Goal: Complete application form

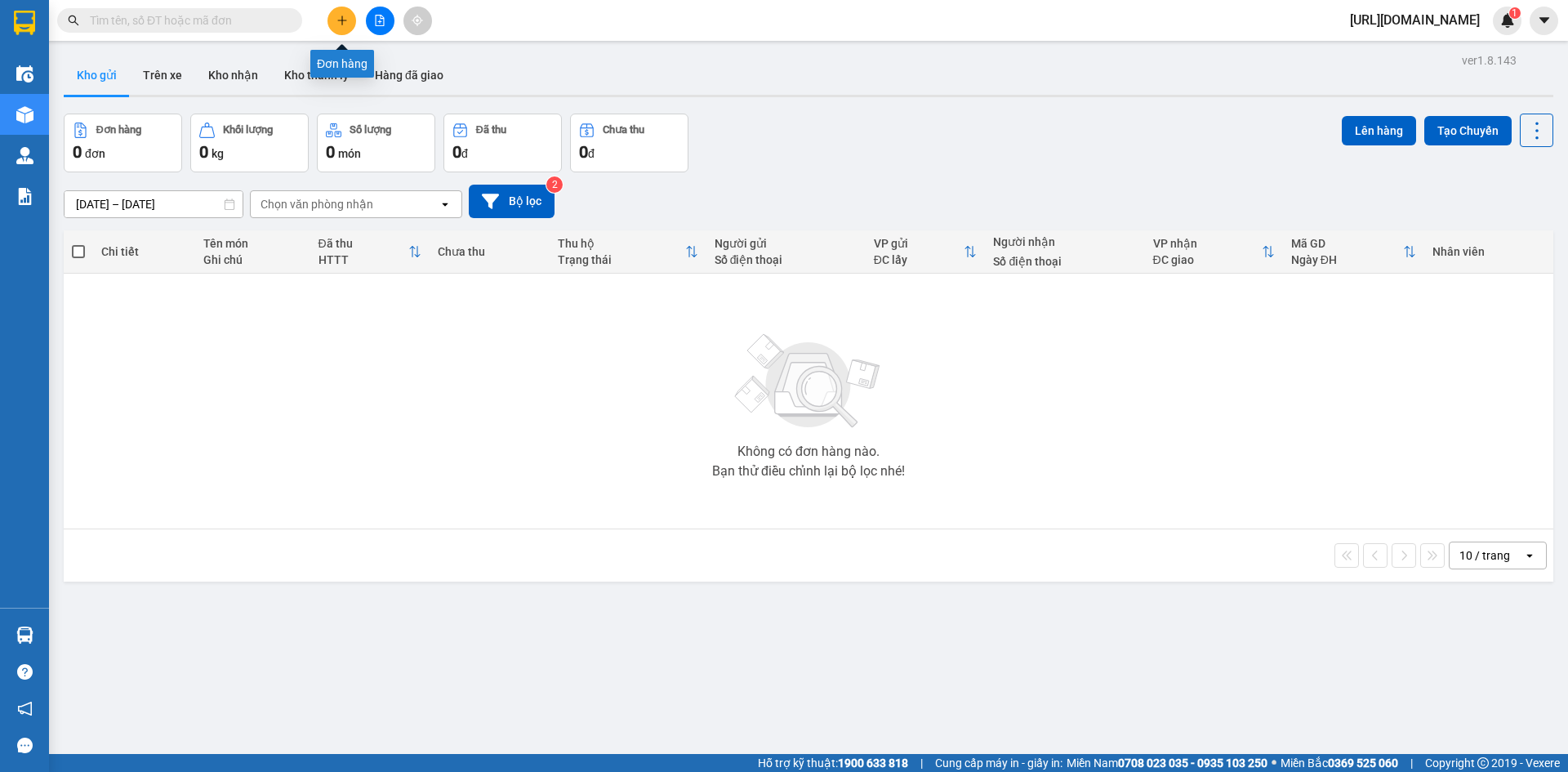
click at [352, 20] on button at bounding box center [341, 21] width 28 height 28
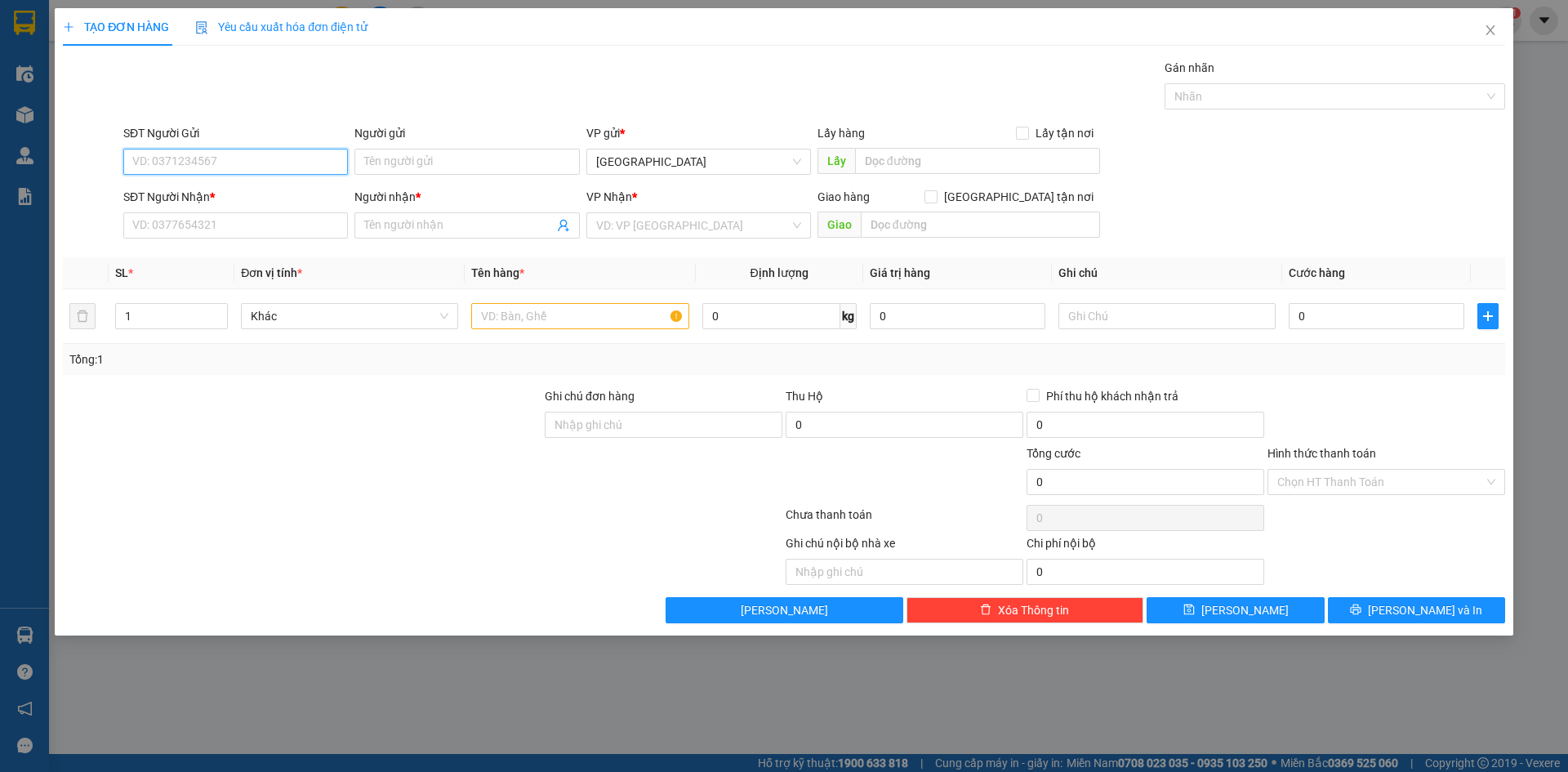
click at [222, 156] on input "SĐT Người Gửi" at bounding box center [235, 162] width 225 height 26
type input "0788626677"
click at [523, 166] on input "Người gửi" at bounding box center [467, 162] width 225 height 26
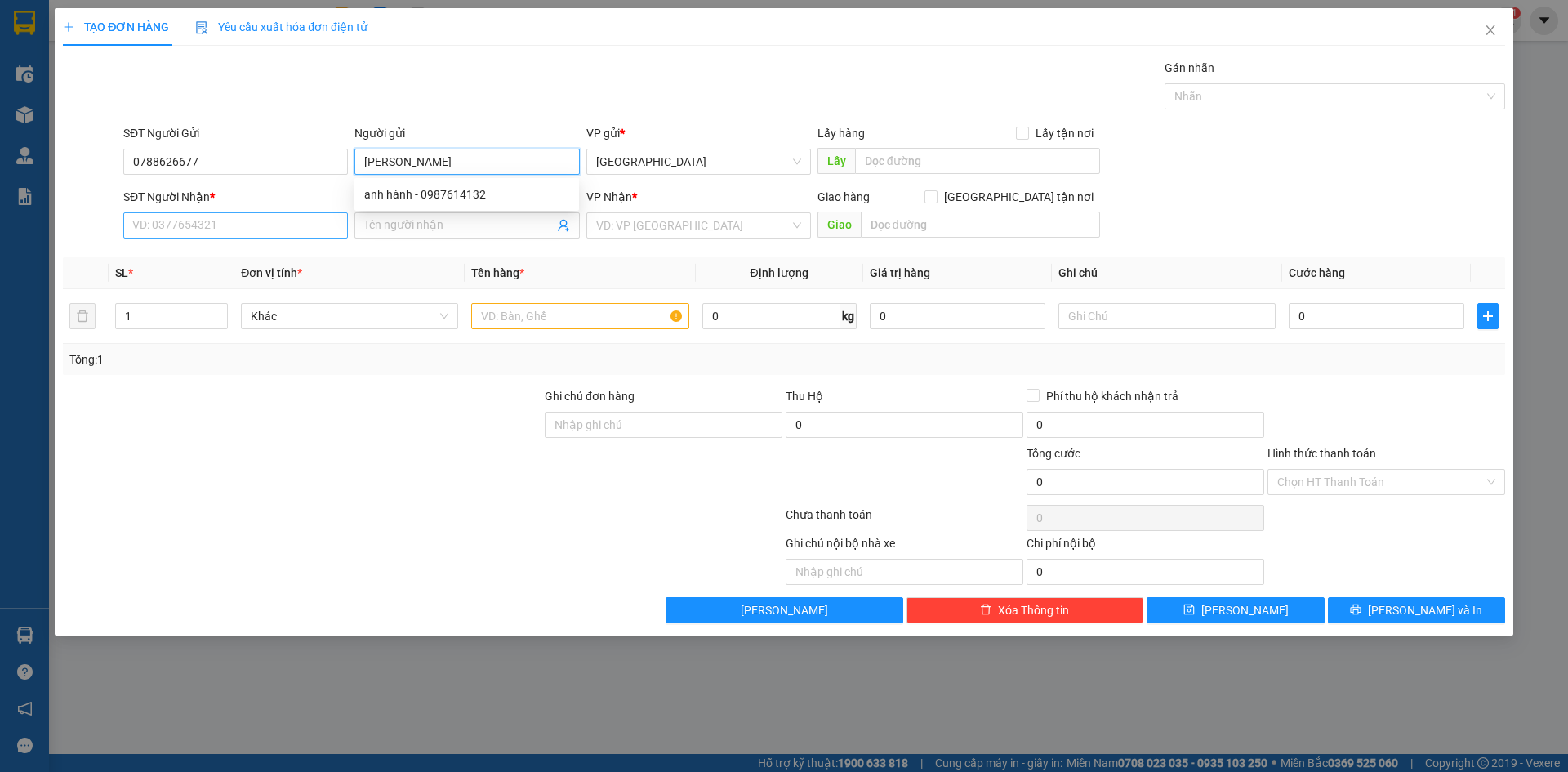
type input "[PERSON_NAME]"
click at [213, 218] on input "SĐT Người Nhận *" at bounding box center [235, 226] width 225 height 26
type input "0902744007"
click at [456, 224] on input "Người nhận *" at bounding box center [458, 225] width 189 height 18
click at [729, 153] on span "[GEOGRAPHIC_DATA]" at bounding box center [698, 162] width 205 height 25
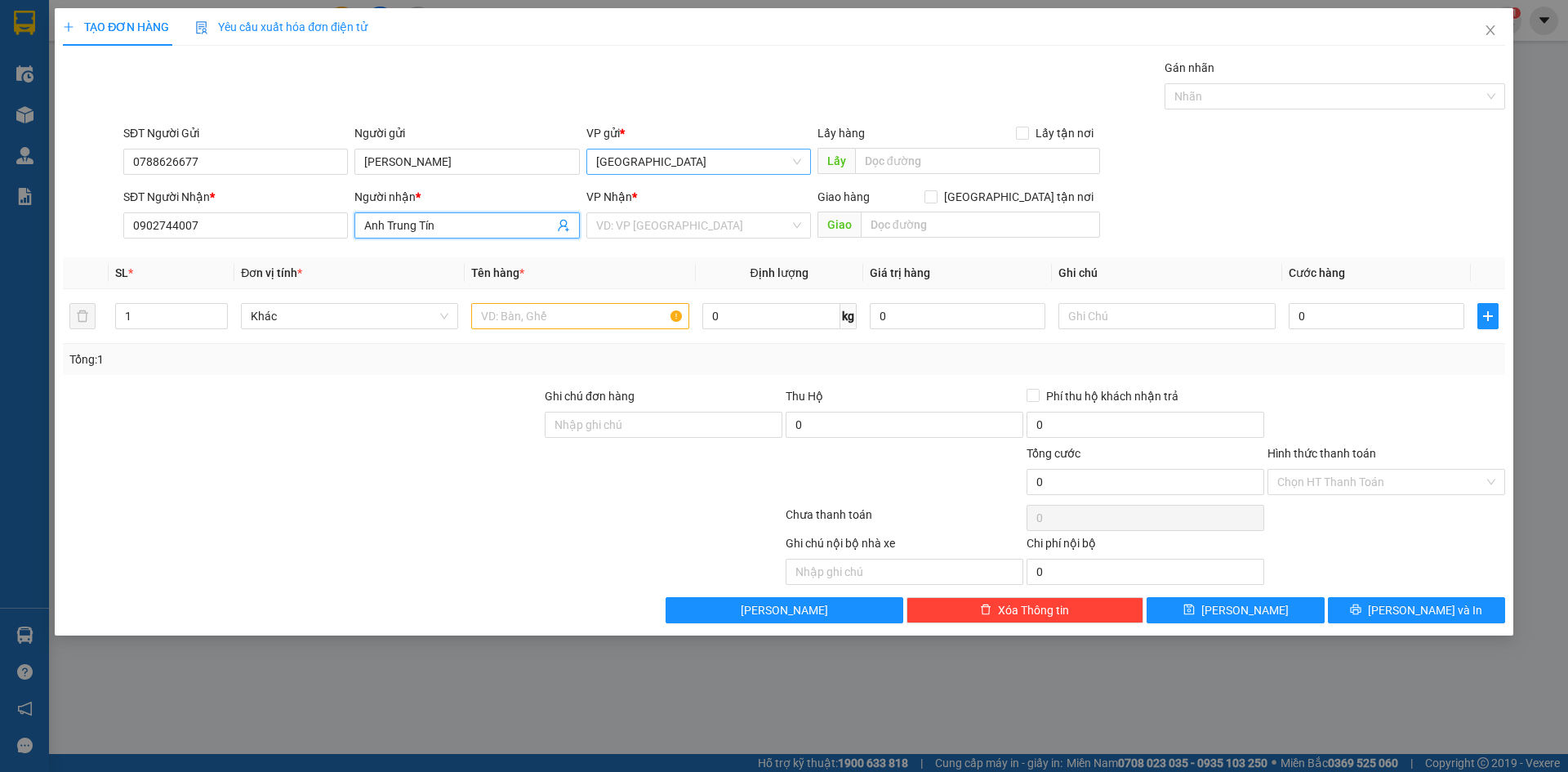
type input "Anh Trung Tín"
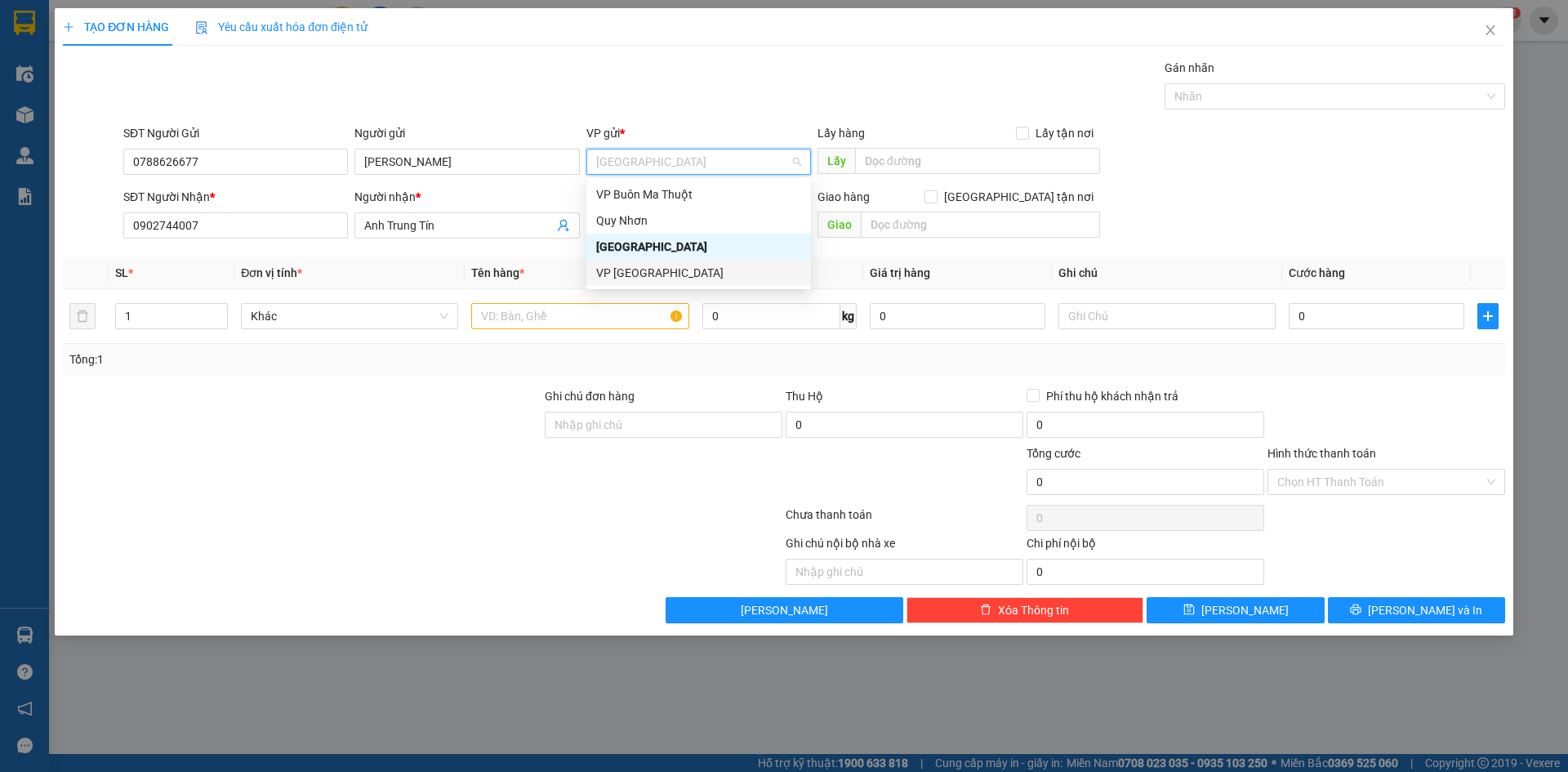
click at [678, 273] on div "VP [GEOGRAPHIC_DATA]" at bounding box center [698, 272] width 205 height 18
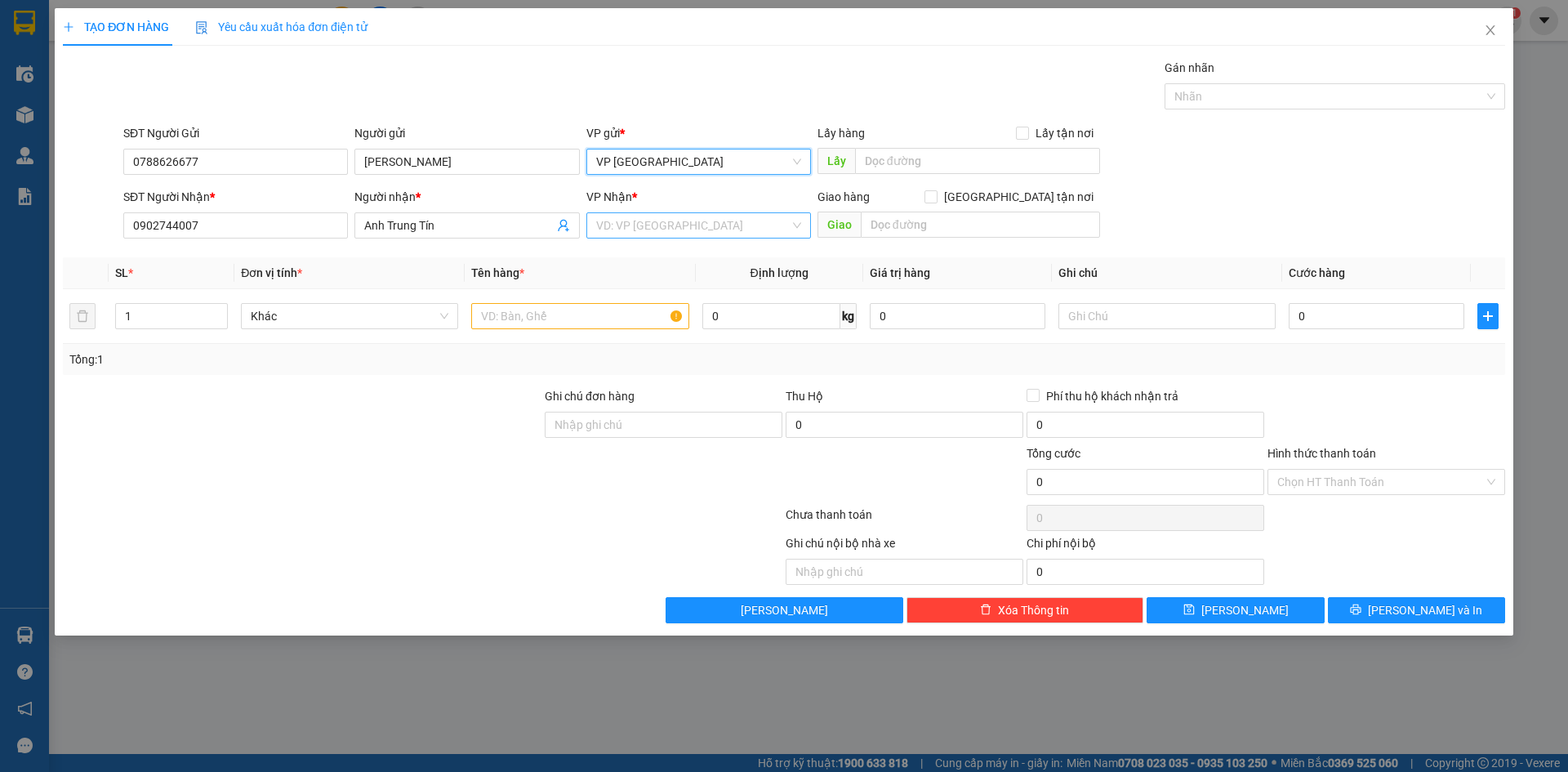
click at [668, 219] on input "search" at bounding box center [693, 226] width 194 height 25
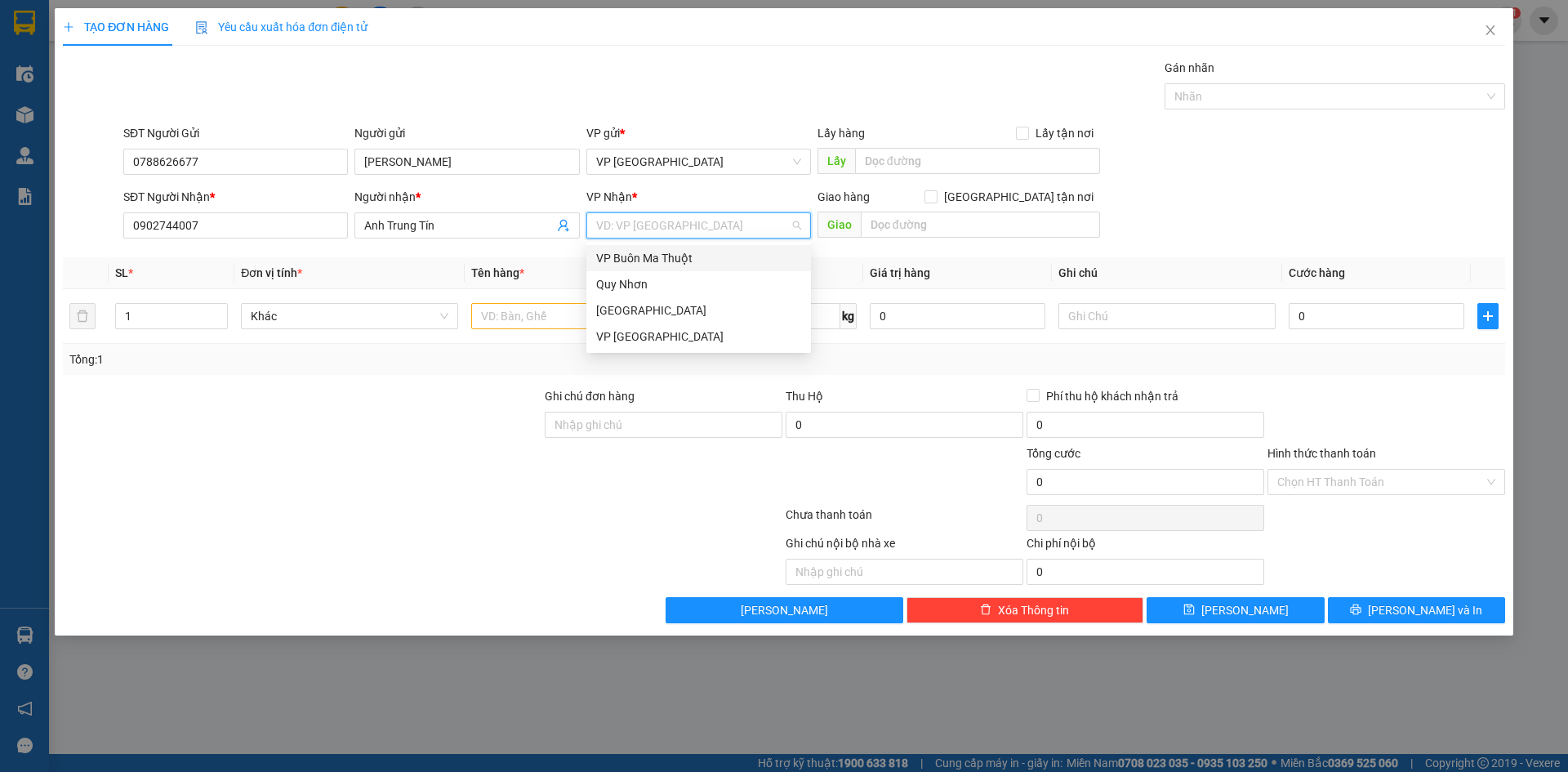
click at [660, 251] on div "VP Buôn Ma Thuột" at bounding box center [698, 258] width 205 height 18
click at [938, 191] on span at bounding box center [931, 197] width 13 height 13
click at [936, 191] on input "[GEOGRAPHIC_DATA] tận nơi" at bounding box center [930, 196] width 11 height 11
checkbox input "true"
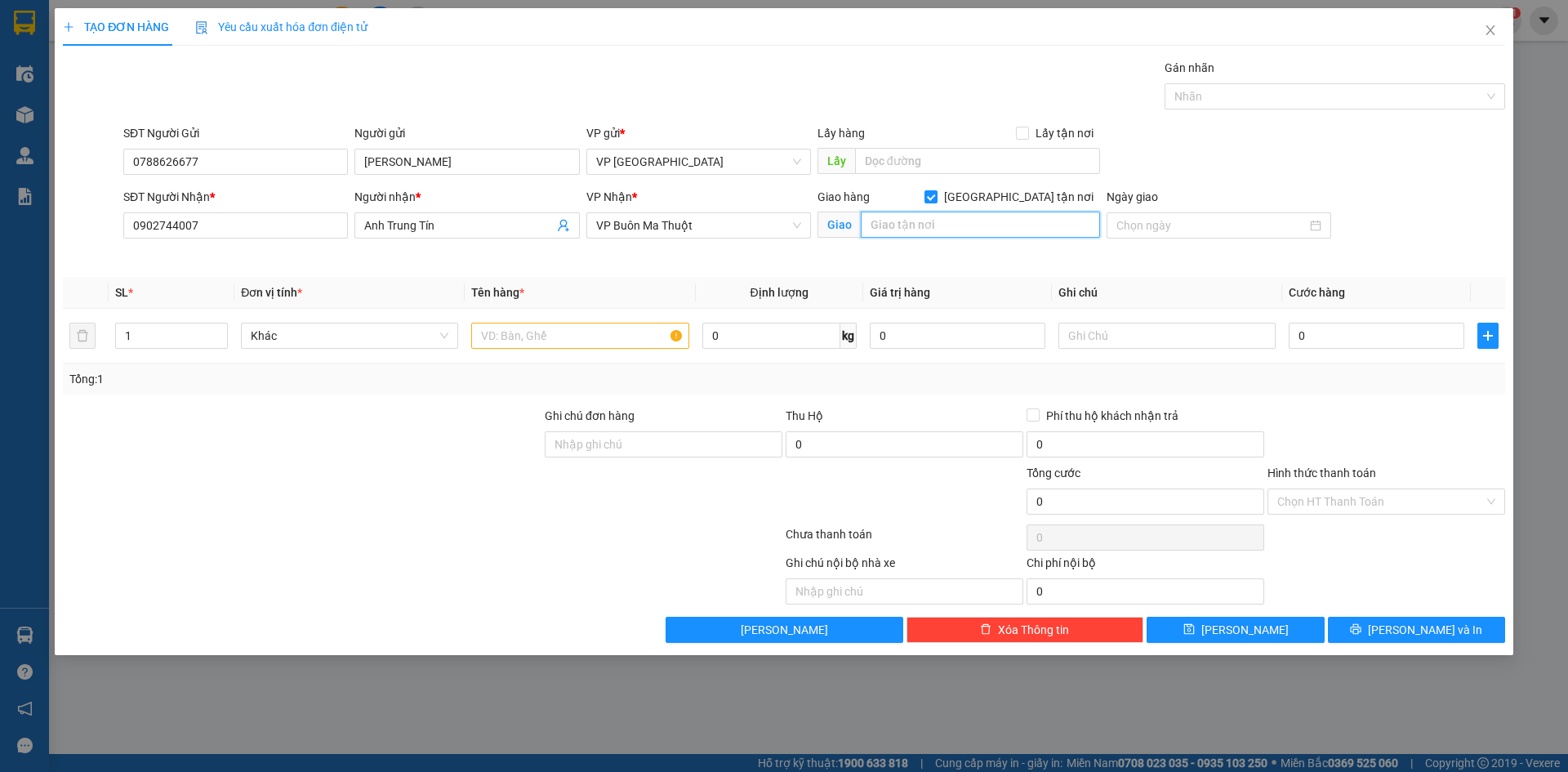
click at [974, 224] on input "text" at bounding box center [980, 225] width 239 height 26
type input "Bệnh Viện vinmec"
click at [1192, 234] on div at bounding box center [1219, 226] width 225 height 26
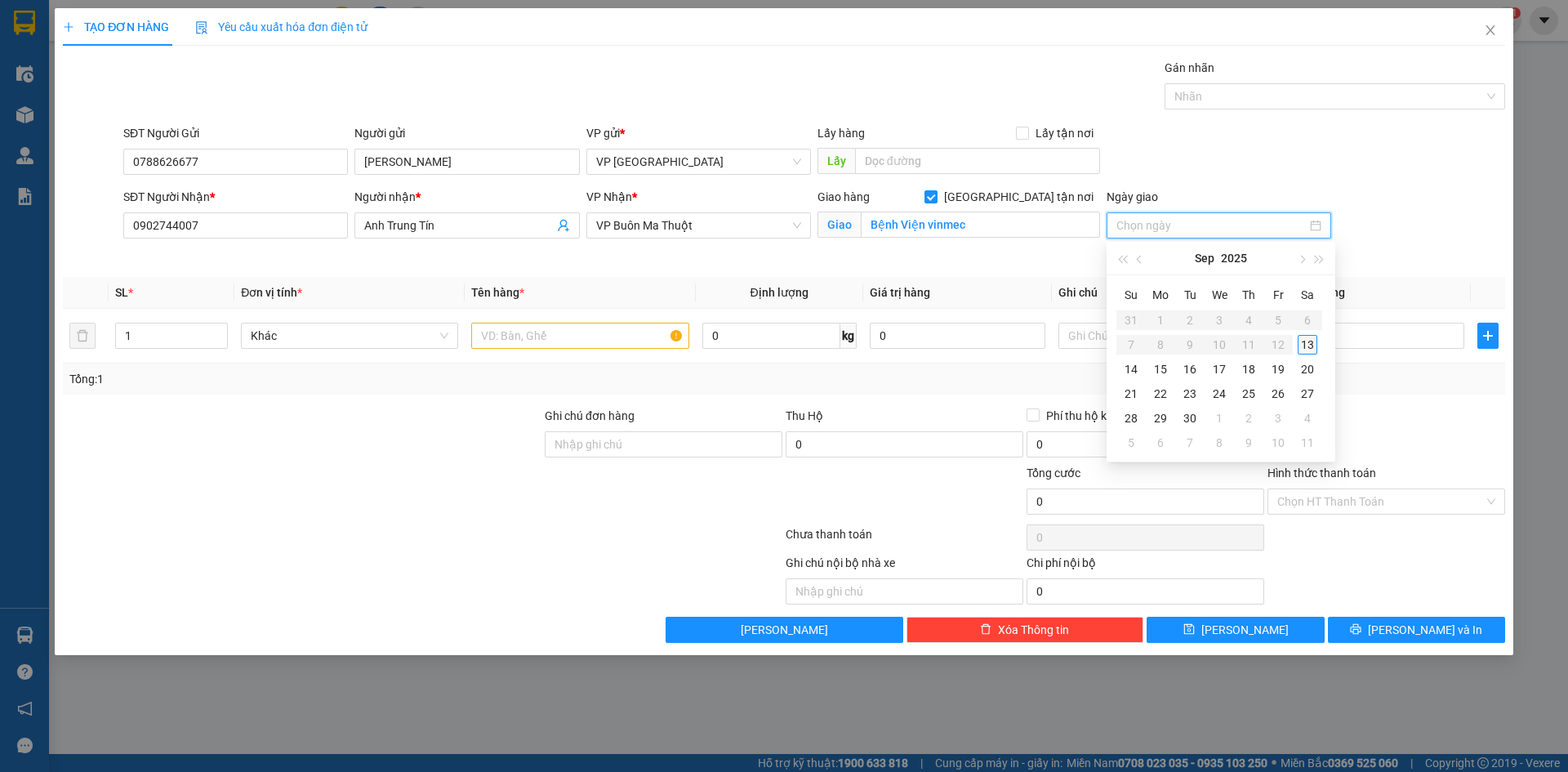
type input "[DATE]"
click at [1305, 347] on div "13" at bounding box center [1307, 344] width 20 height 20
drag, startPoint x: 362, startPoint y: 339, endPoint x: 466, endPoint y: 341, distance: 104.0
click at [369, 340] on span "Khác" at bounding box center [349, 335] width 198 height 25
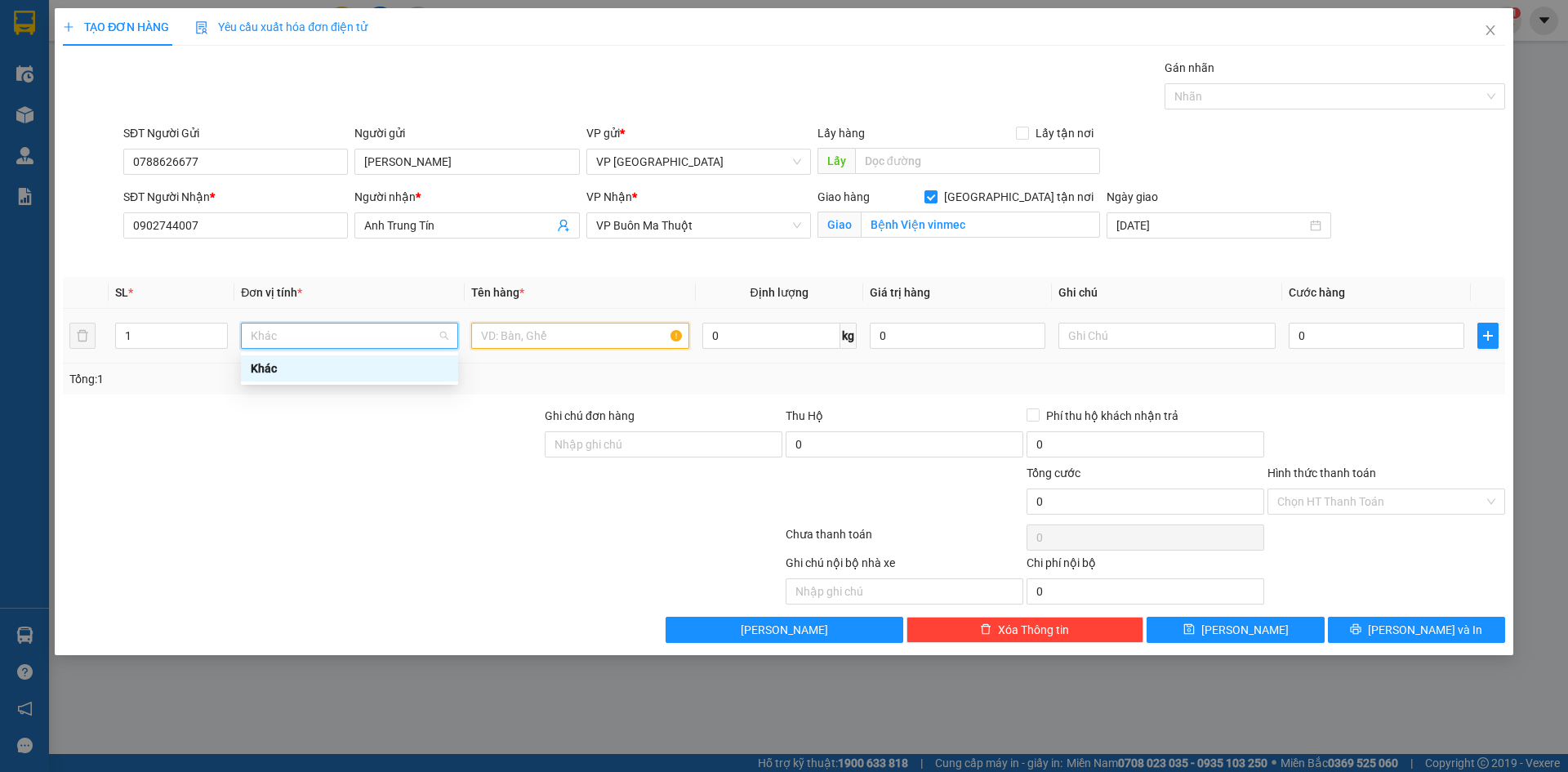
click at [516, 334] on input "text" at bounding box center [580, 335] width 217 height 26
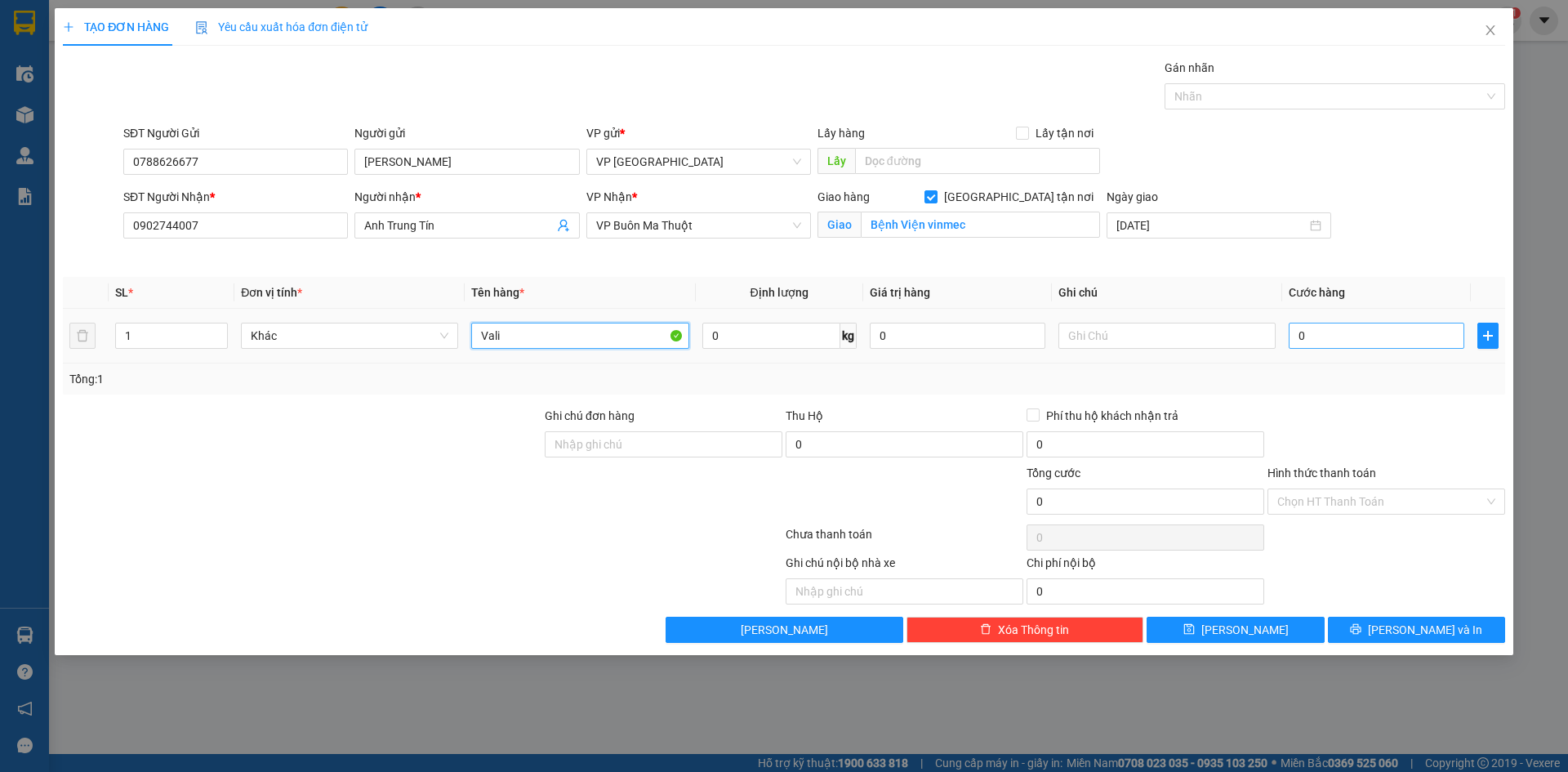
type input "Vali"
click at [1344, 345] on input "0" at bounding box center [1376, 335] width 176 height 26
type input "4"
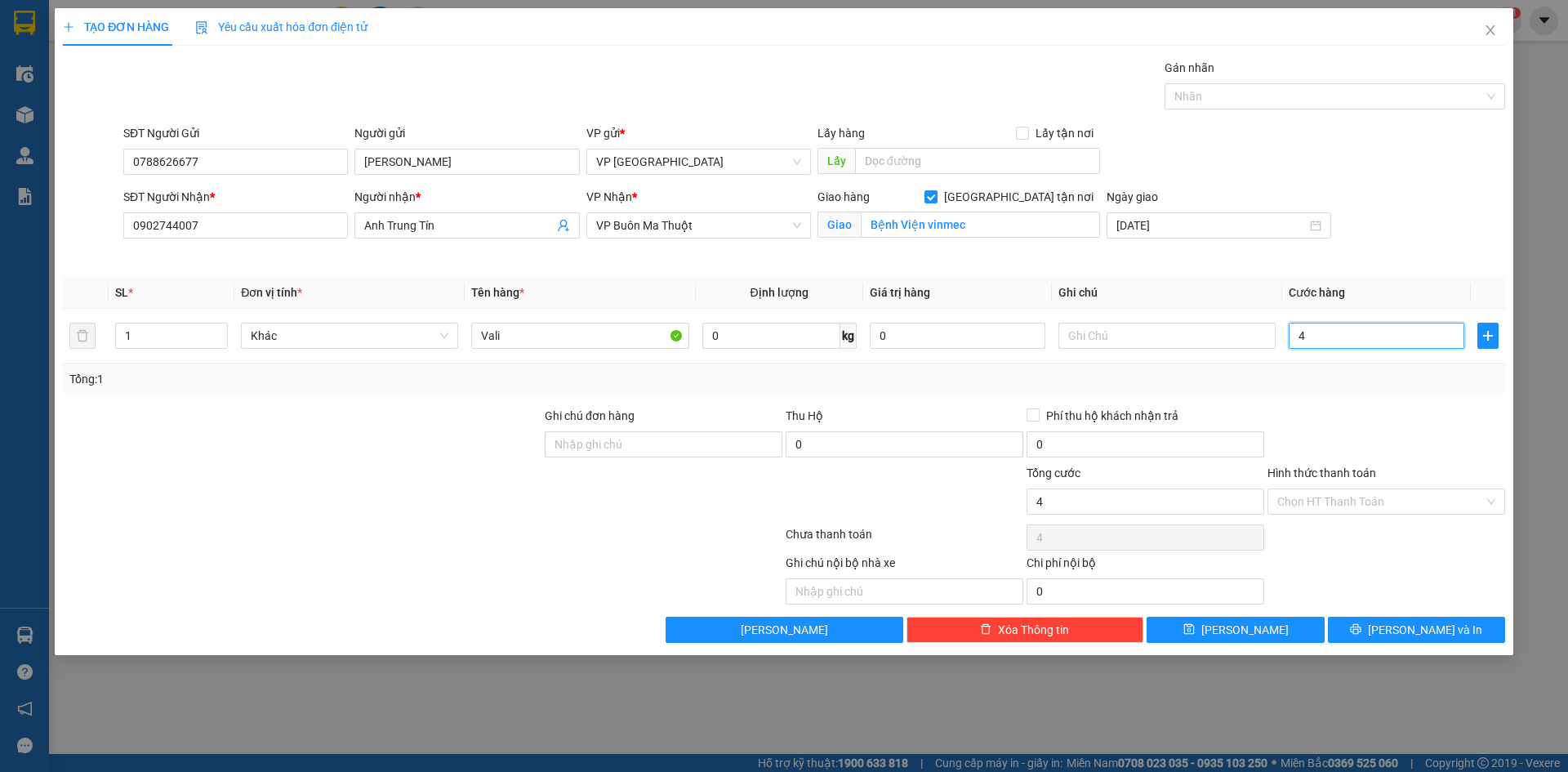
type input "40"
type input "400"
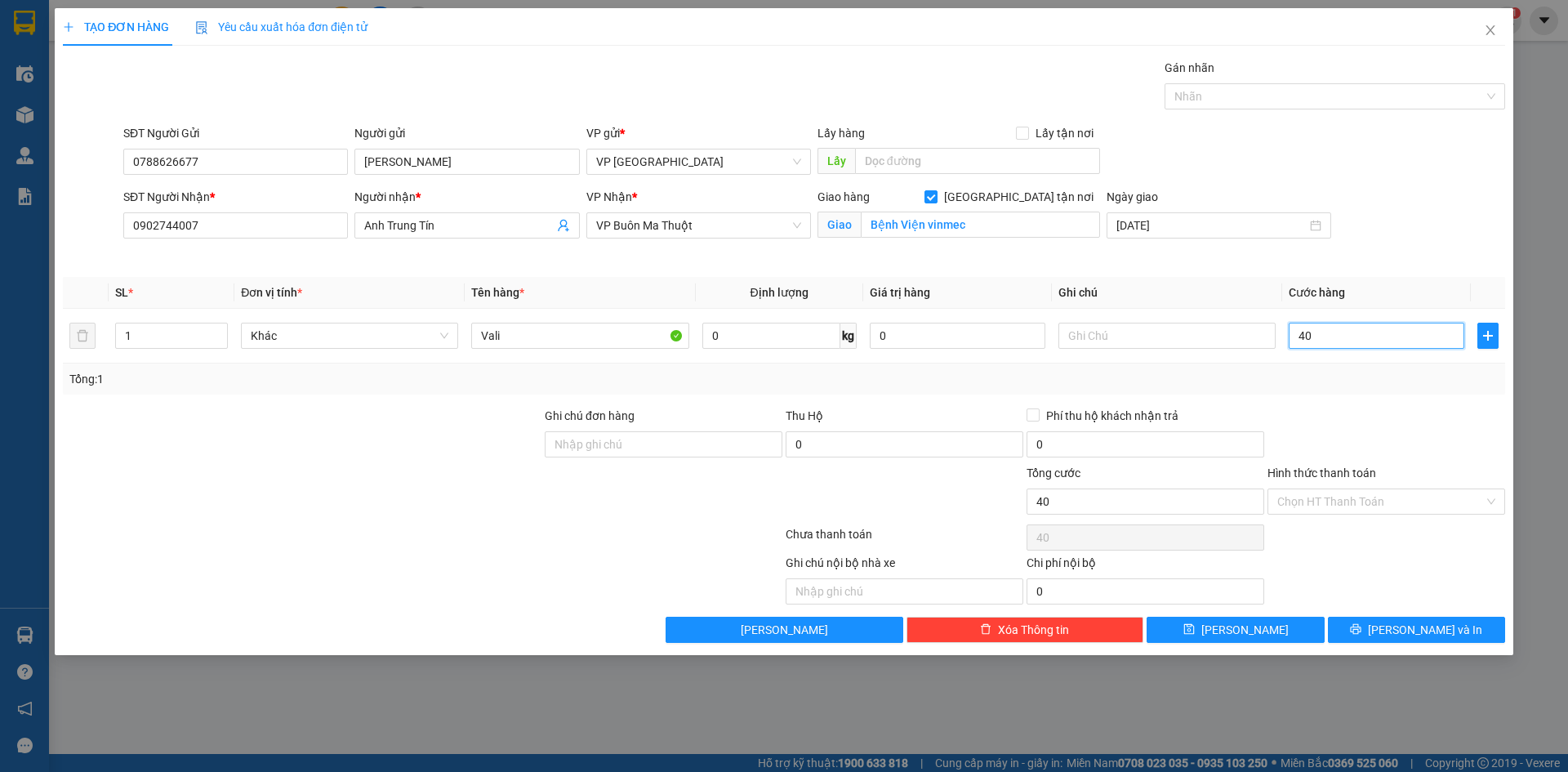
type input "400"
type input "4.000"
type input "40.000"
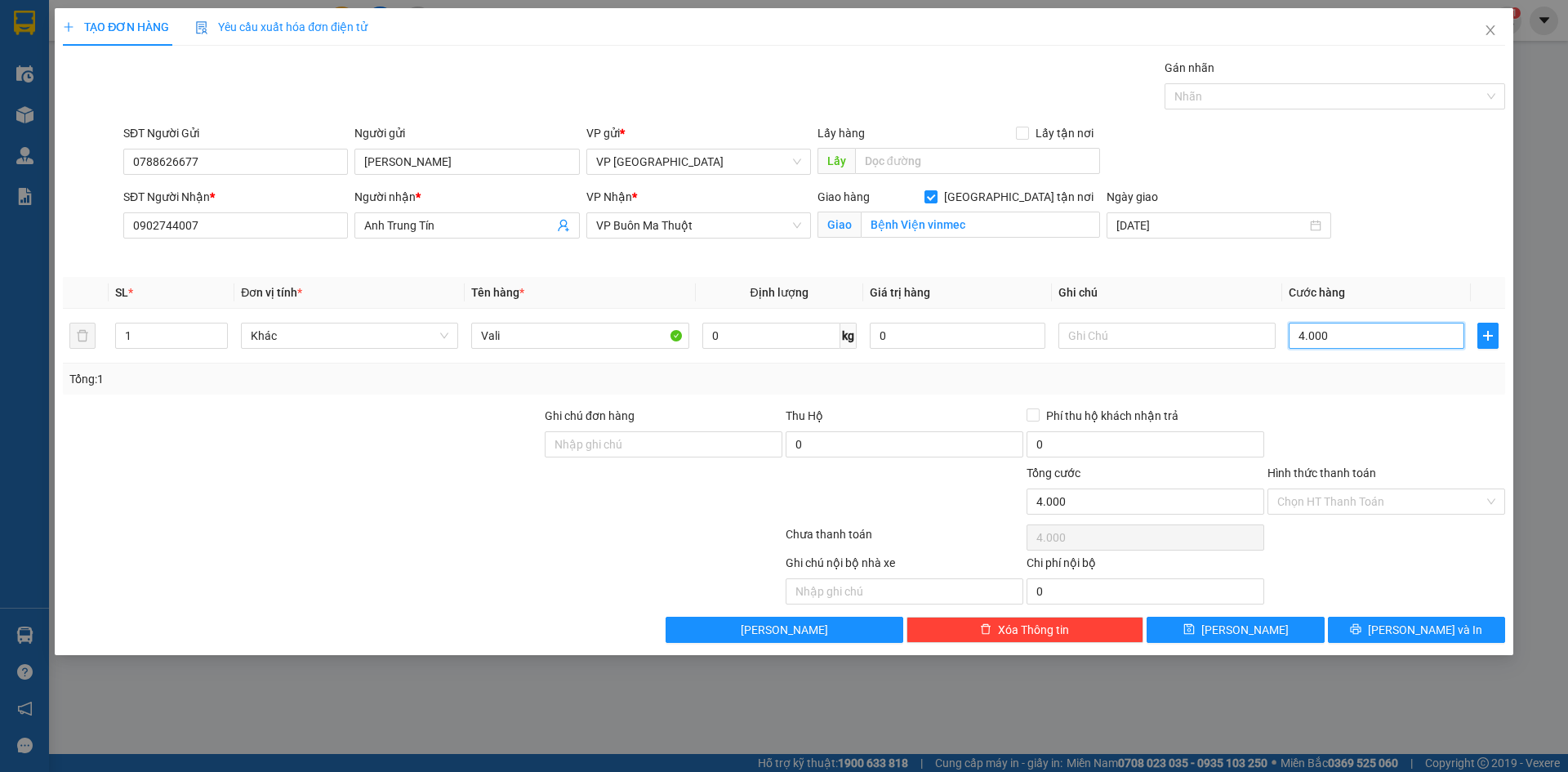
type input "40.000"
click at [1327, 504] on input "Hình thức thanh toán" at bounding box center [1380, 502] width 207 height 25
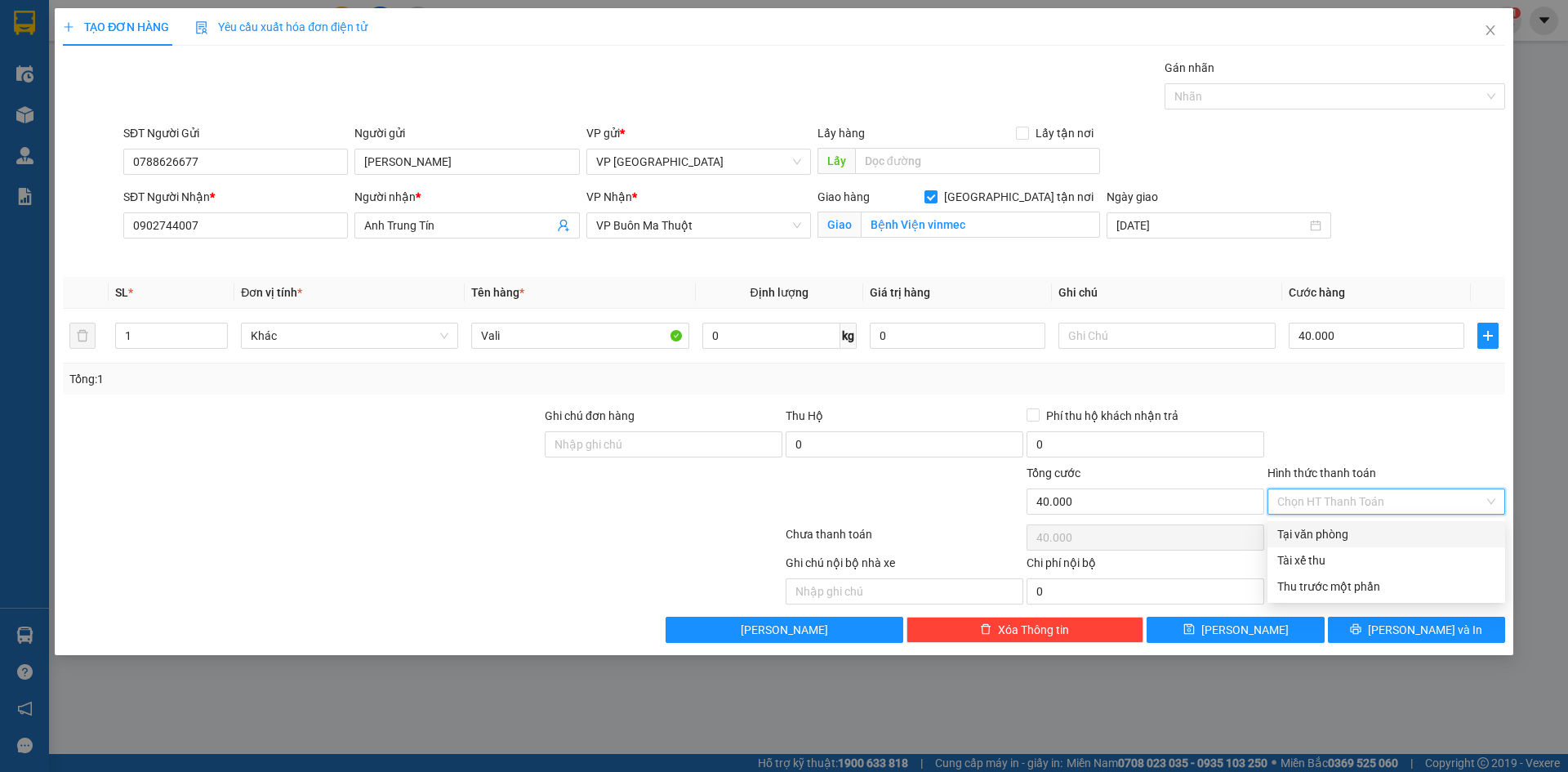
click at [1324, 532] on div "Tại văn phòng" at bounding box center [1386, 534] width 218 height 18
type input "0"
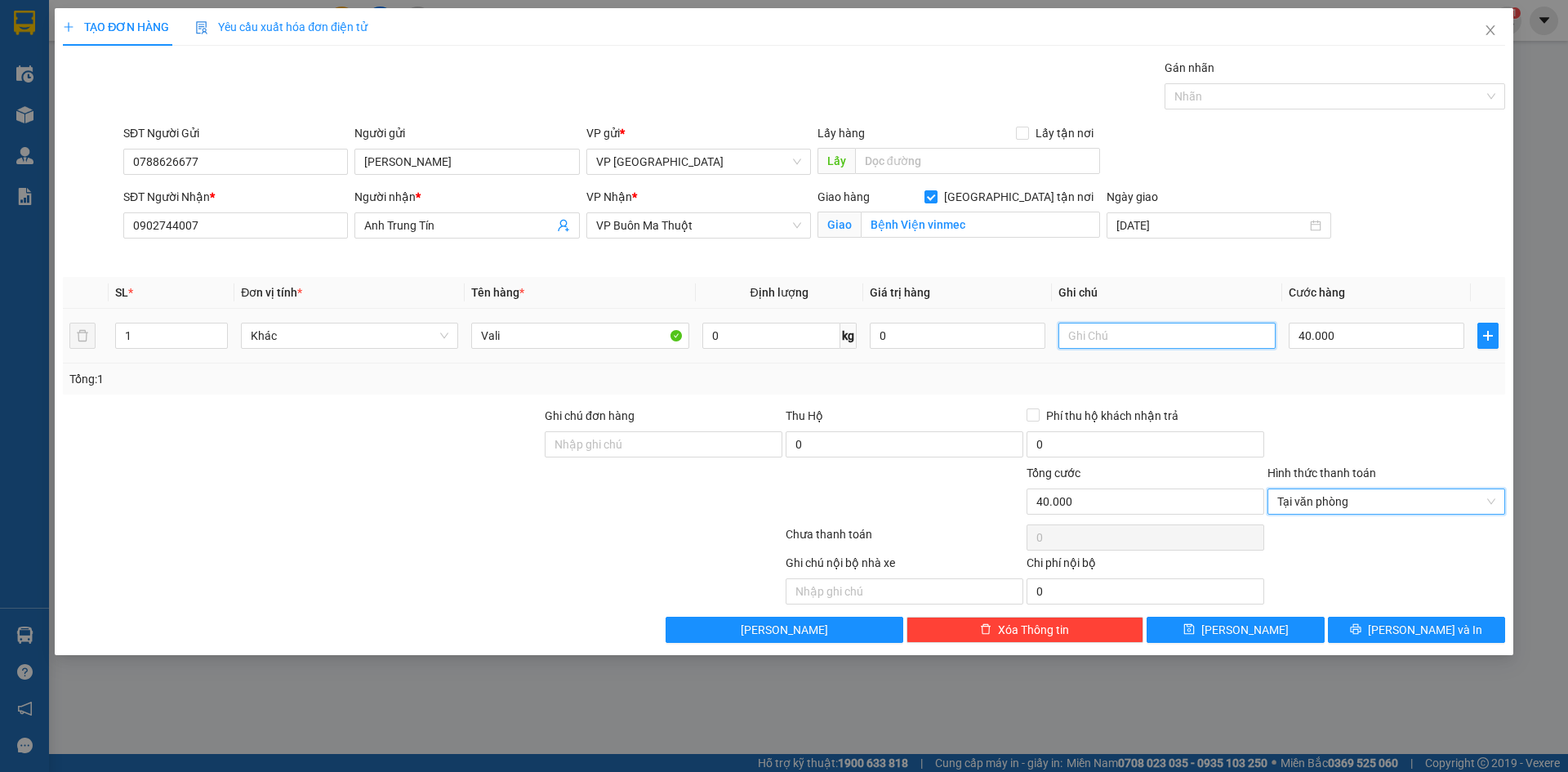
click at [1127, 330] on input "text" at bounding box center [1167, 335] width 217 height 26
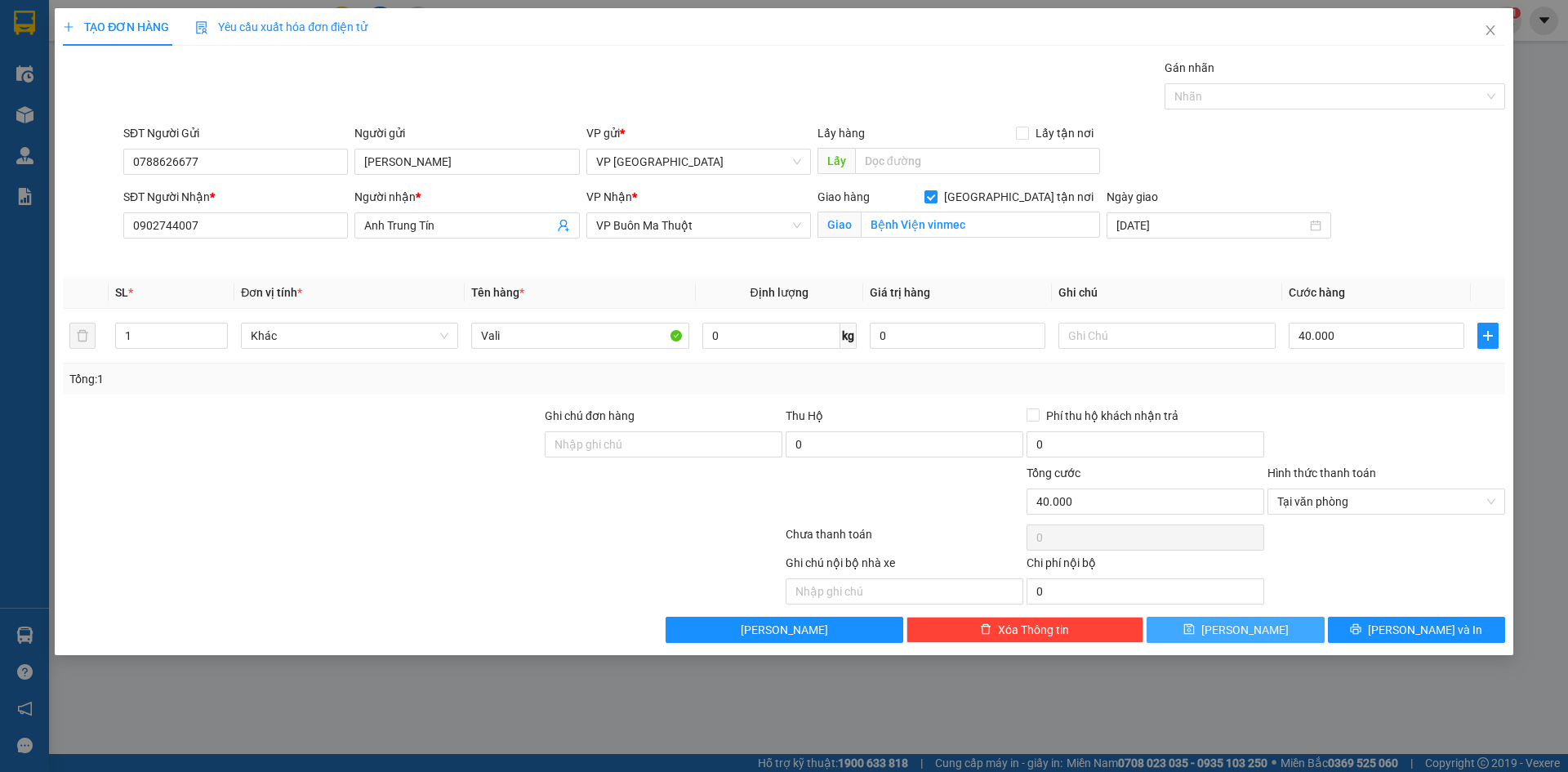
click at [1230, 638] on button "[PERSON_NAME]" at bounding box center [1235, 629] width 178 height 26
checkbox input "false"
type input "0"
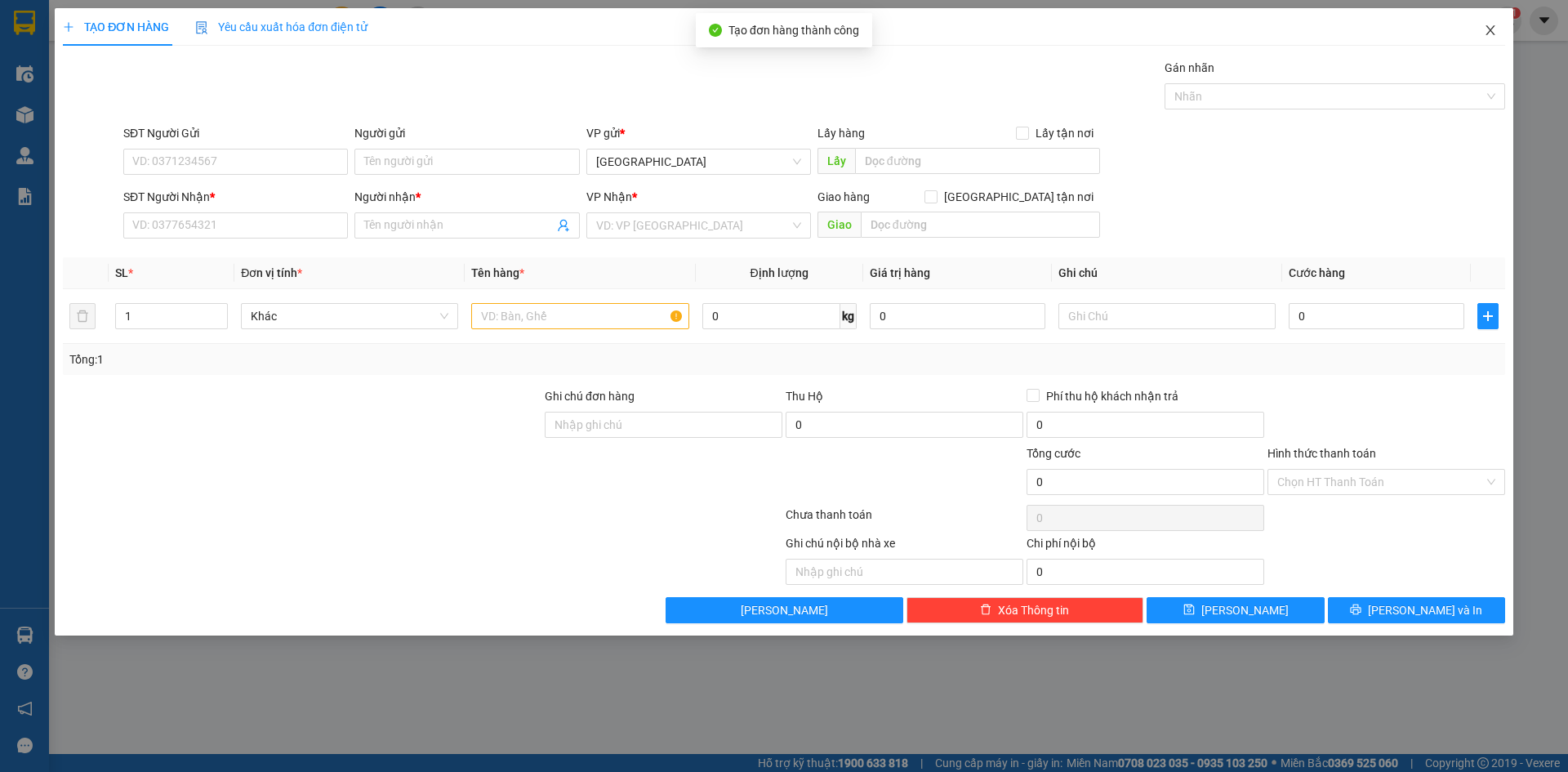
click at [1484, 28] on icon "close" at bounding box center [1490, 30] width 13 height 13
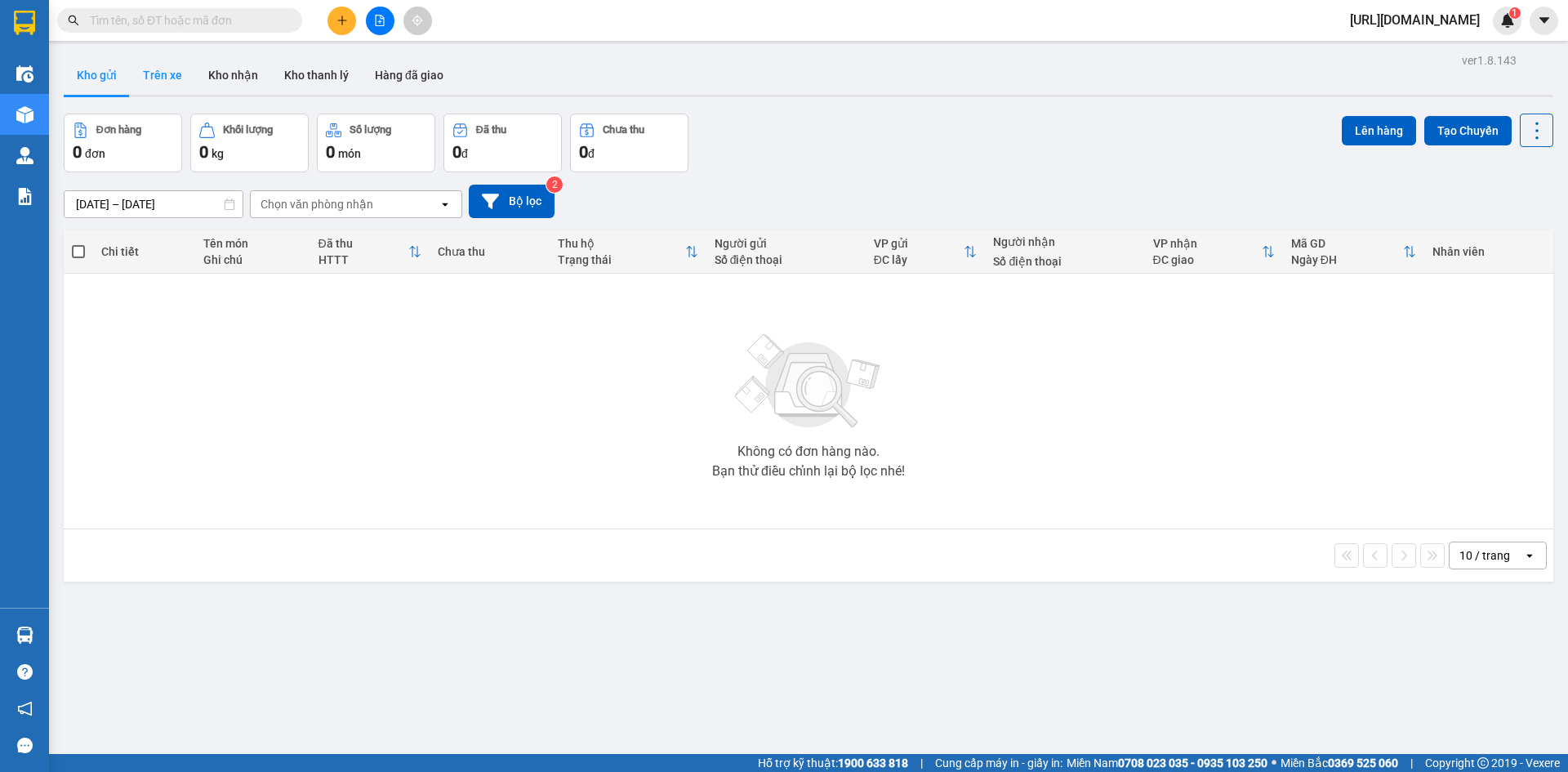
click at [159, 75] on button "Trên xe" at bounding box center [162, 75] width 65 height 39
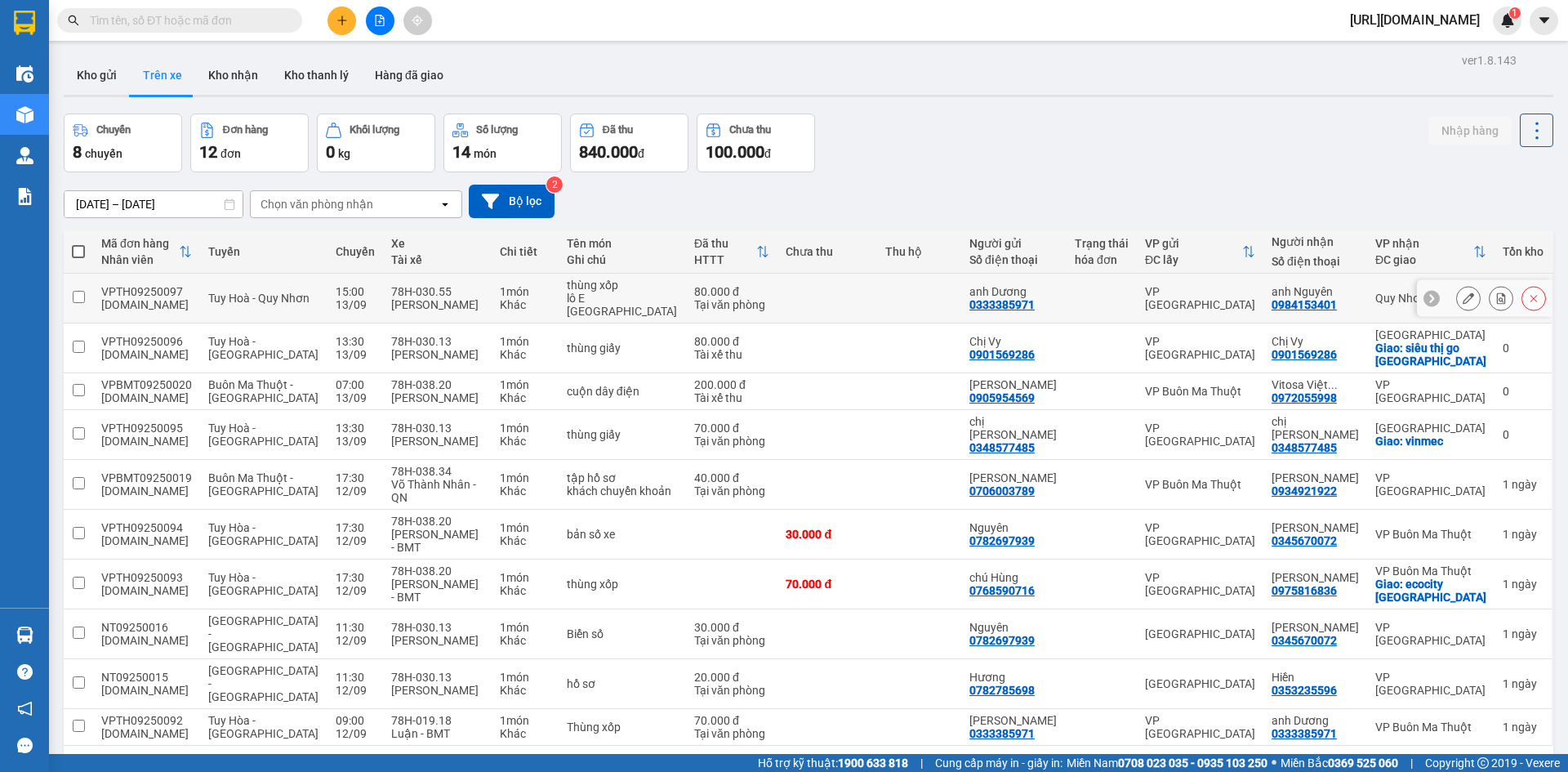
click at [78, 296] on input "checkbox" at bounding box center [78, 297] width 12 height 12
checkbox input "true"
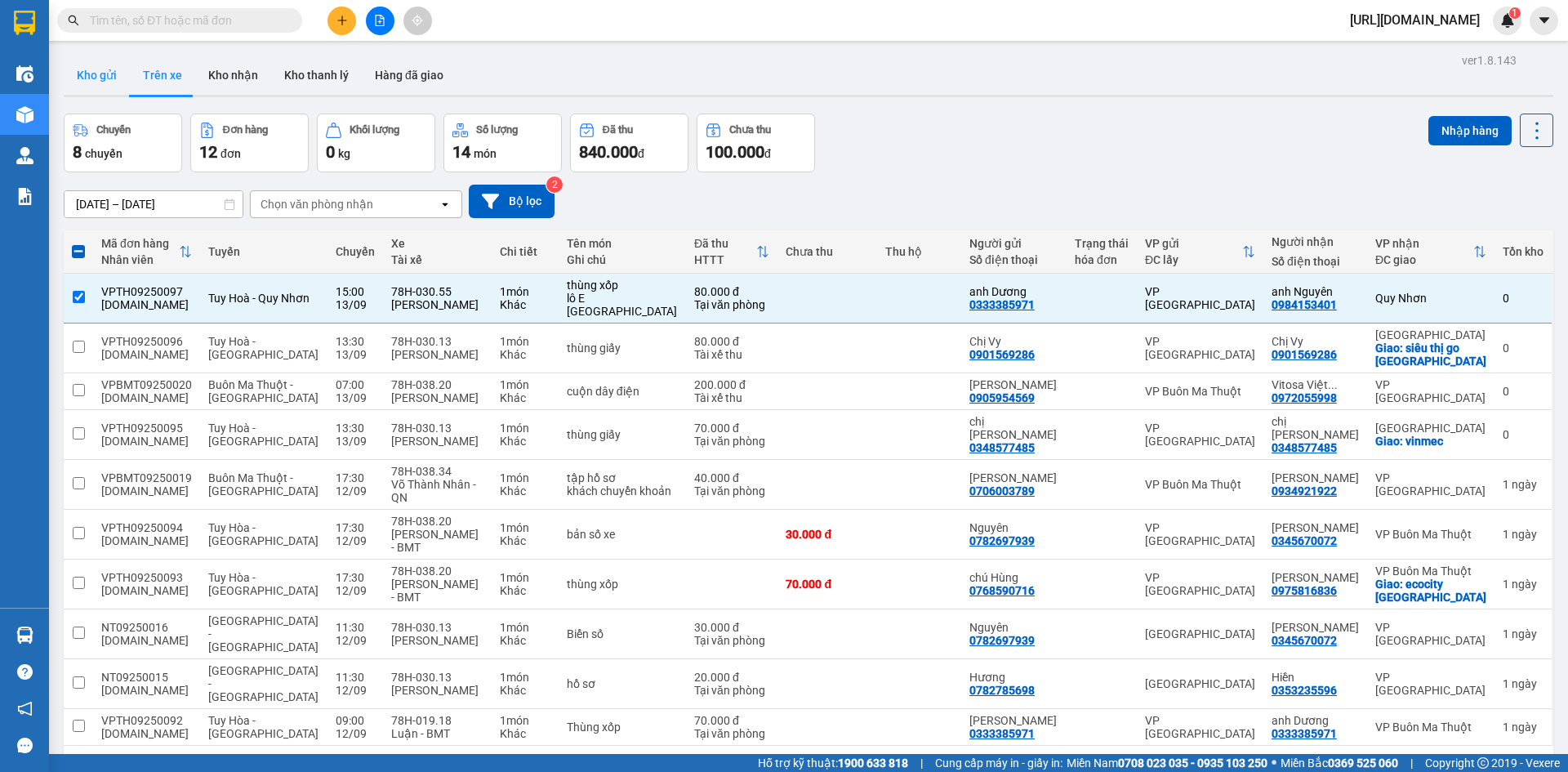
click at [97, 75] on button "Kho gửi" at bounding box center [96, 75] width 66 height 39
